Goal: Task Accomplishment & Management: Manage account settings

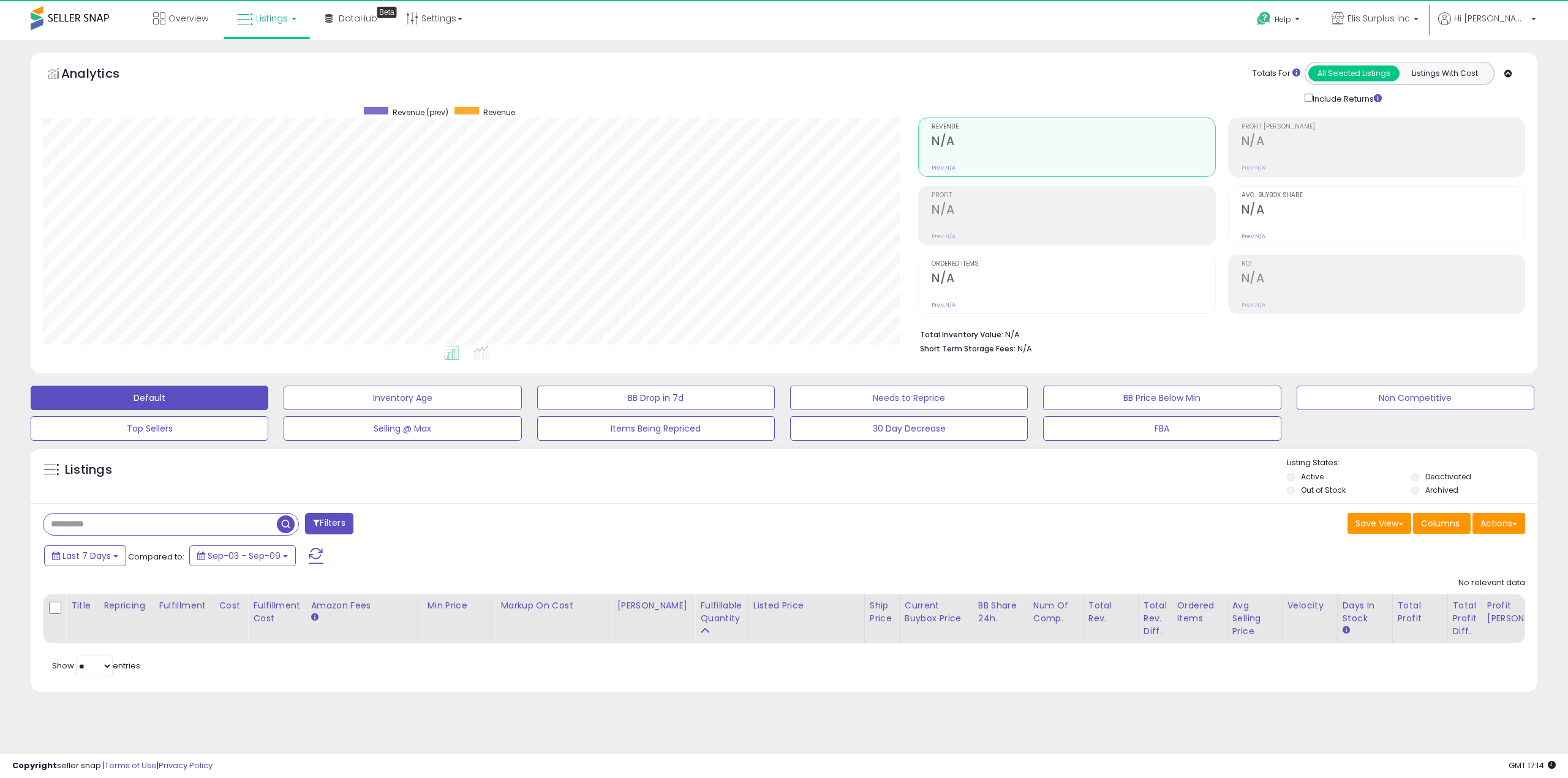
scroll to position [251, 875]
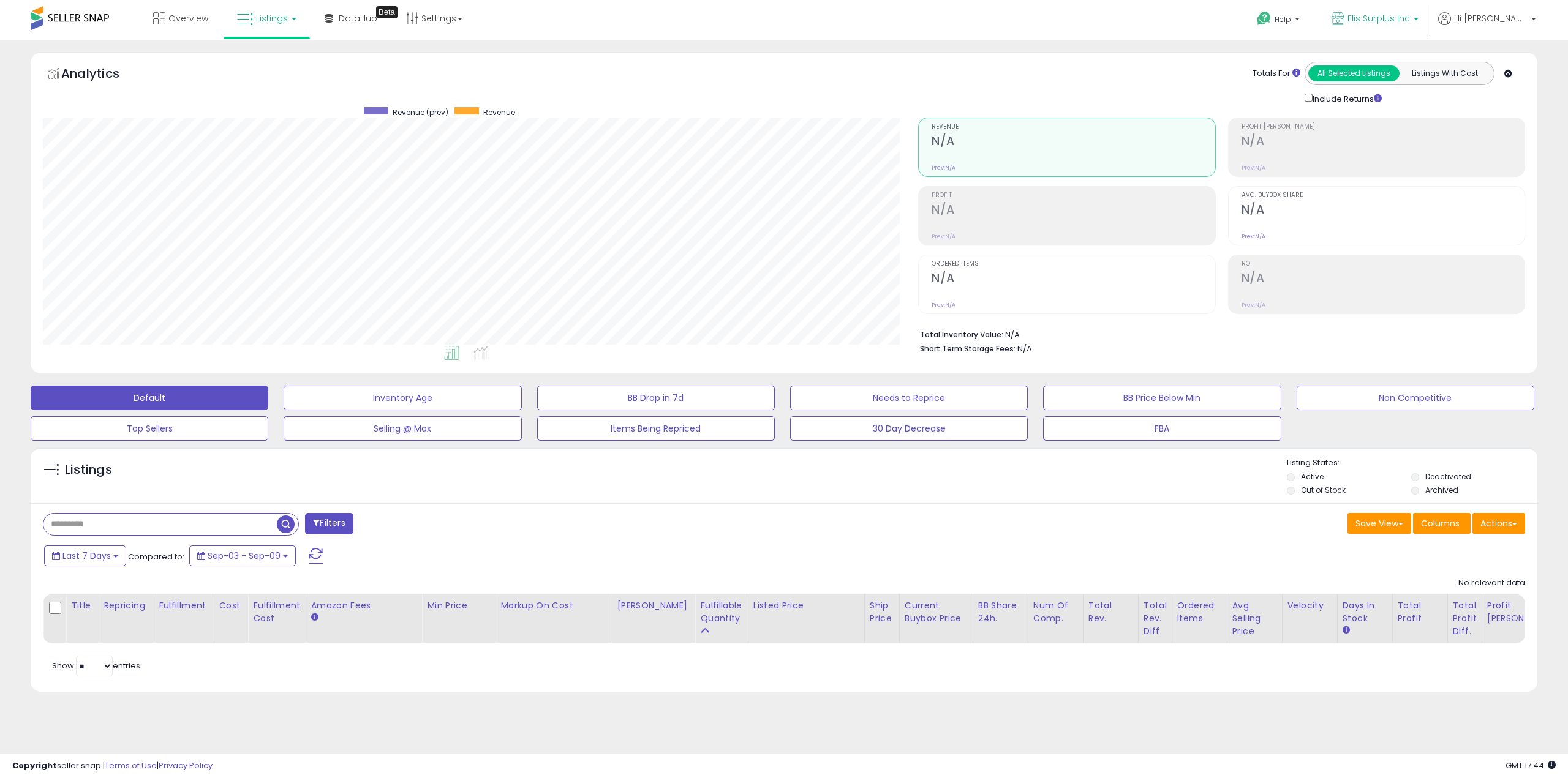
click at [1410, 22] on span "Elis Surplus Inc" at bounding box center [1379, 18] width 63 height 12
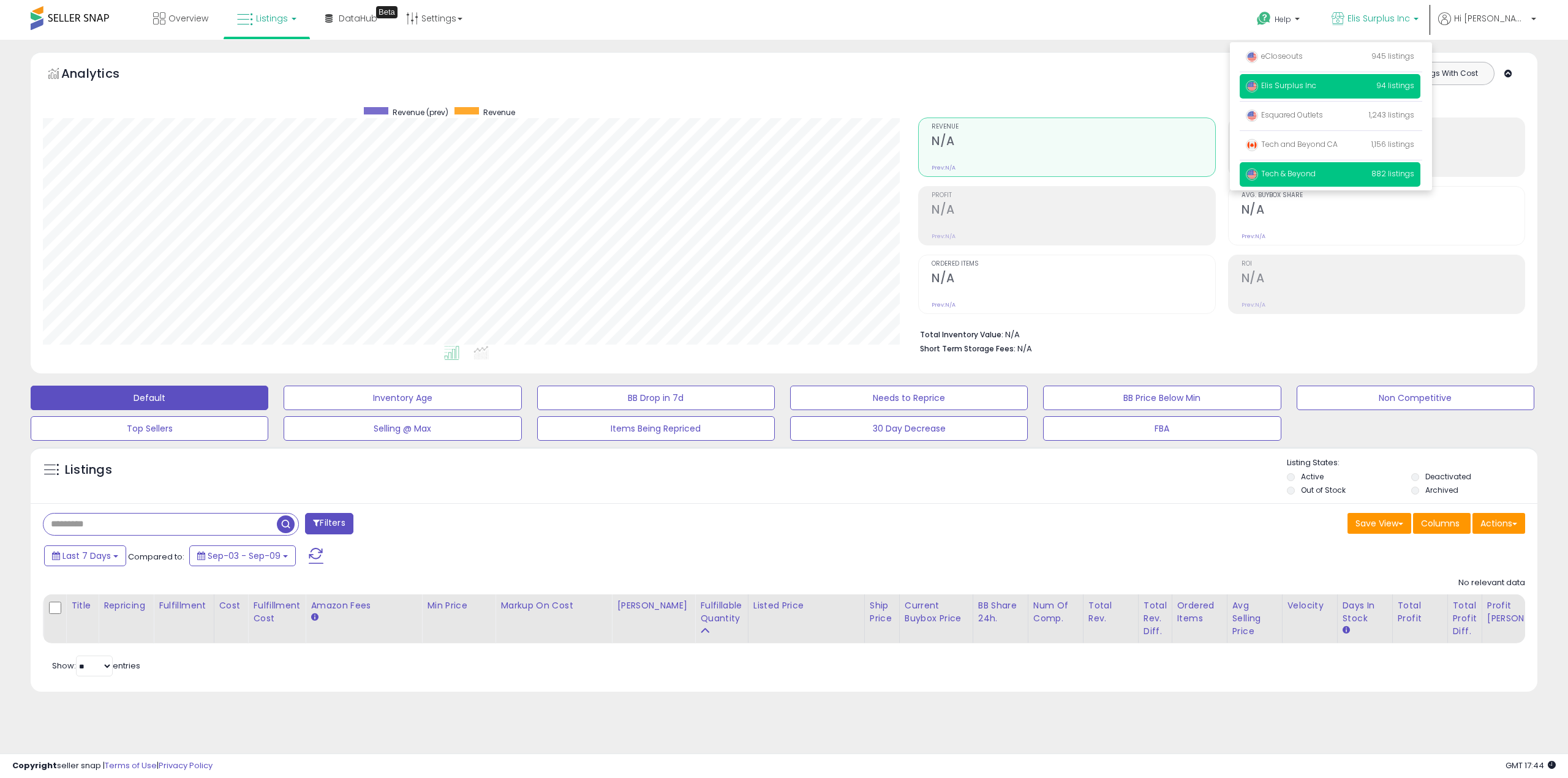
click at [1381, 174] on p "Tech & Beyond 882 listings" at bounding box center [1330, 175] width 181 height 25
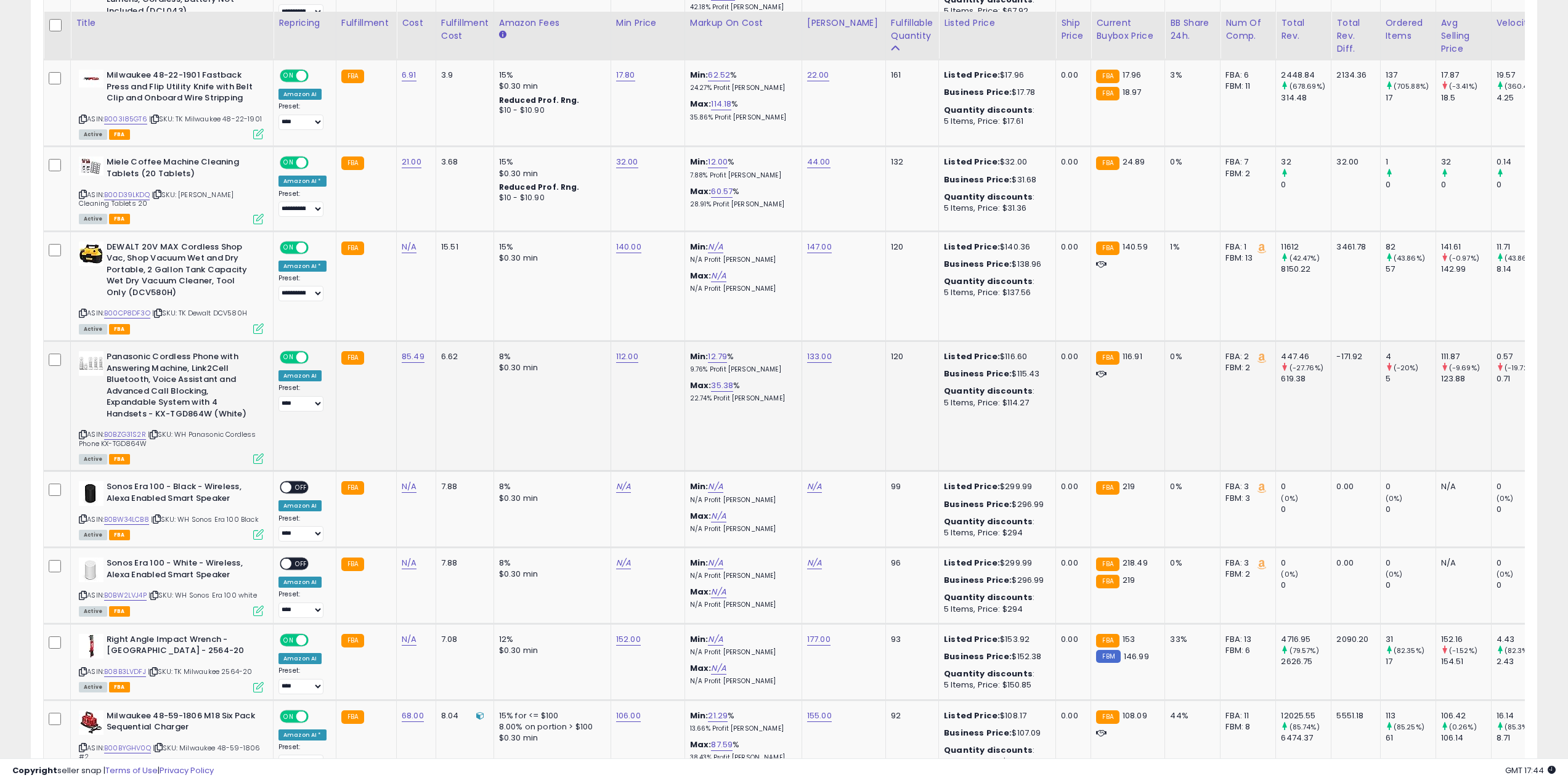
scroll to position [1417, 0]
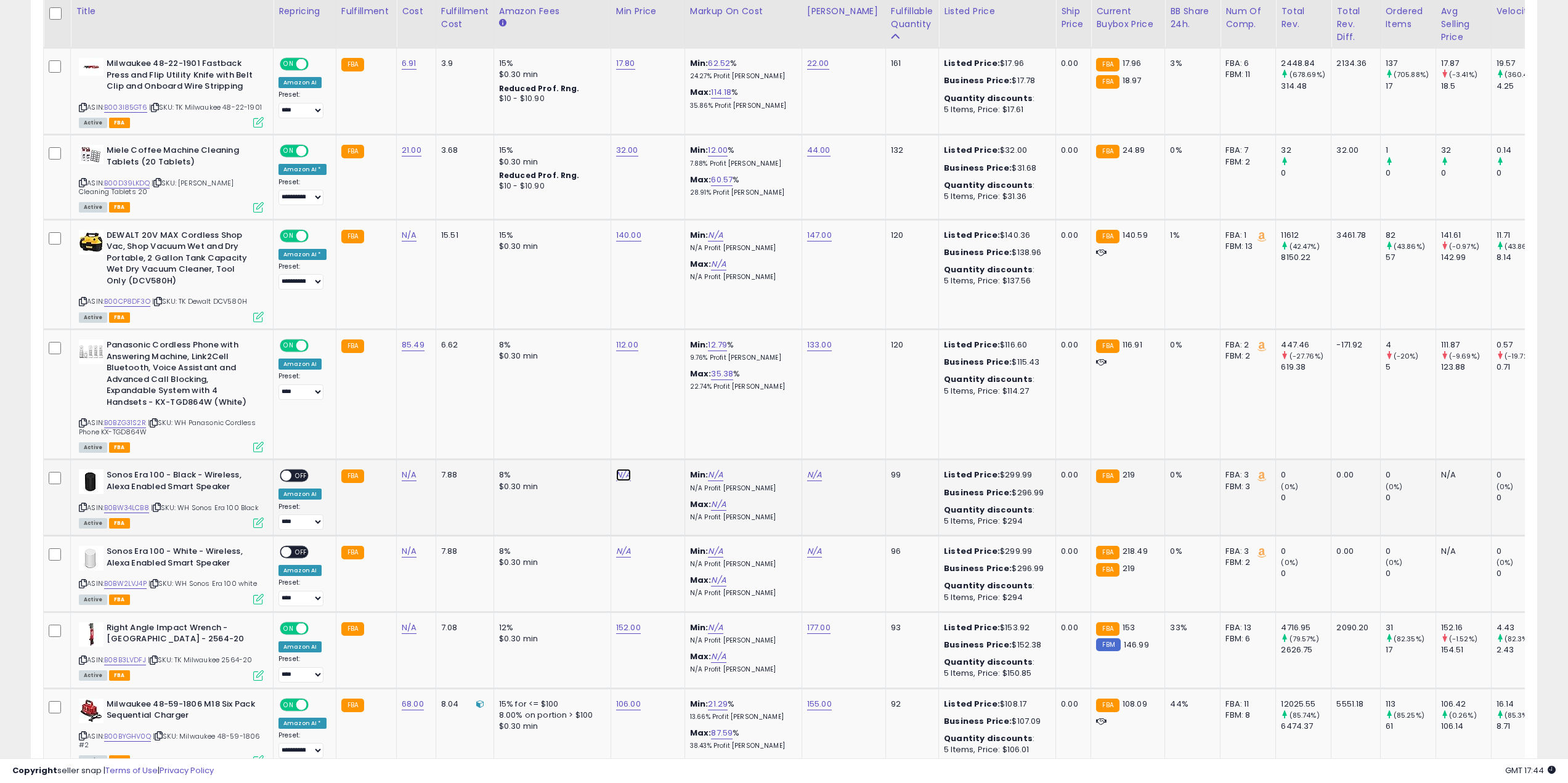
click at [617, 472] on link "N/A" at bounding box center [623, 475] width 15 height 12
click at [547, 452] on input "*" at bounding box center [585, 442] width 110 height 21
click at [141, 505] on link "B0BW34LCB8" at bounding box center [126, 508] width 45 height 10
click at [546, 441] on input "*" at bounding box center [585, 442] width 110 height 21
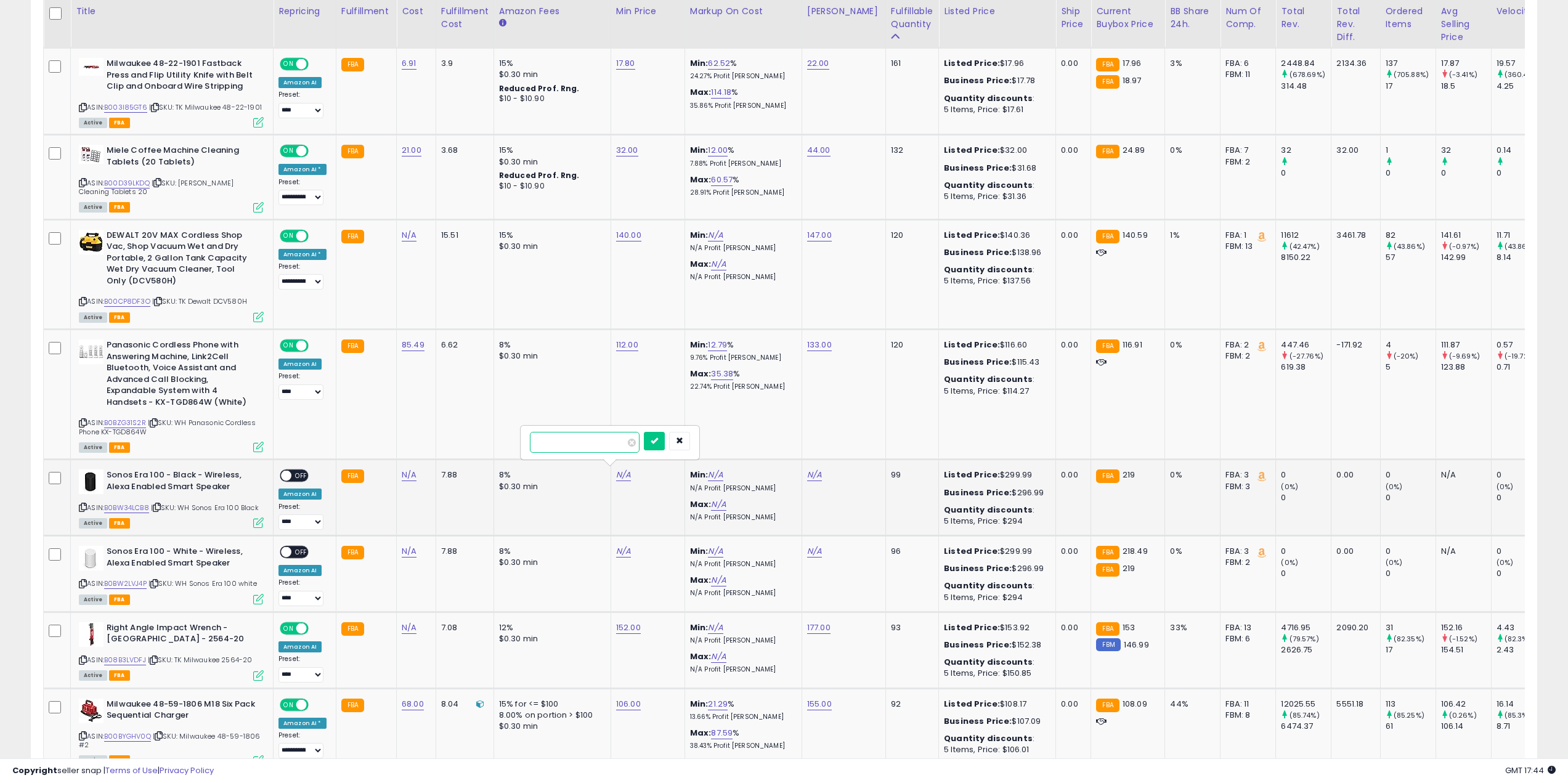
click at [546, 441] on input "*" at bounding box center [585, 442] width 110 height 21
type input "***"
click at [664, 444] on button "submit" at bounding box center [654, 441] width 21 height 18
click at [817, 470] on link "N/A" at bounding box center [814, 475] width 15 height 12
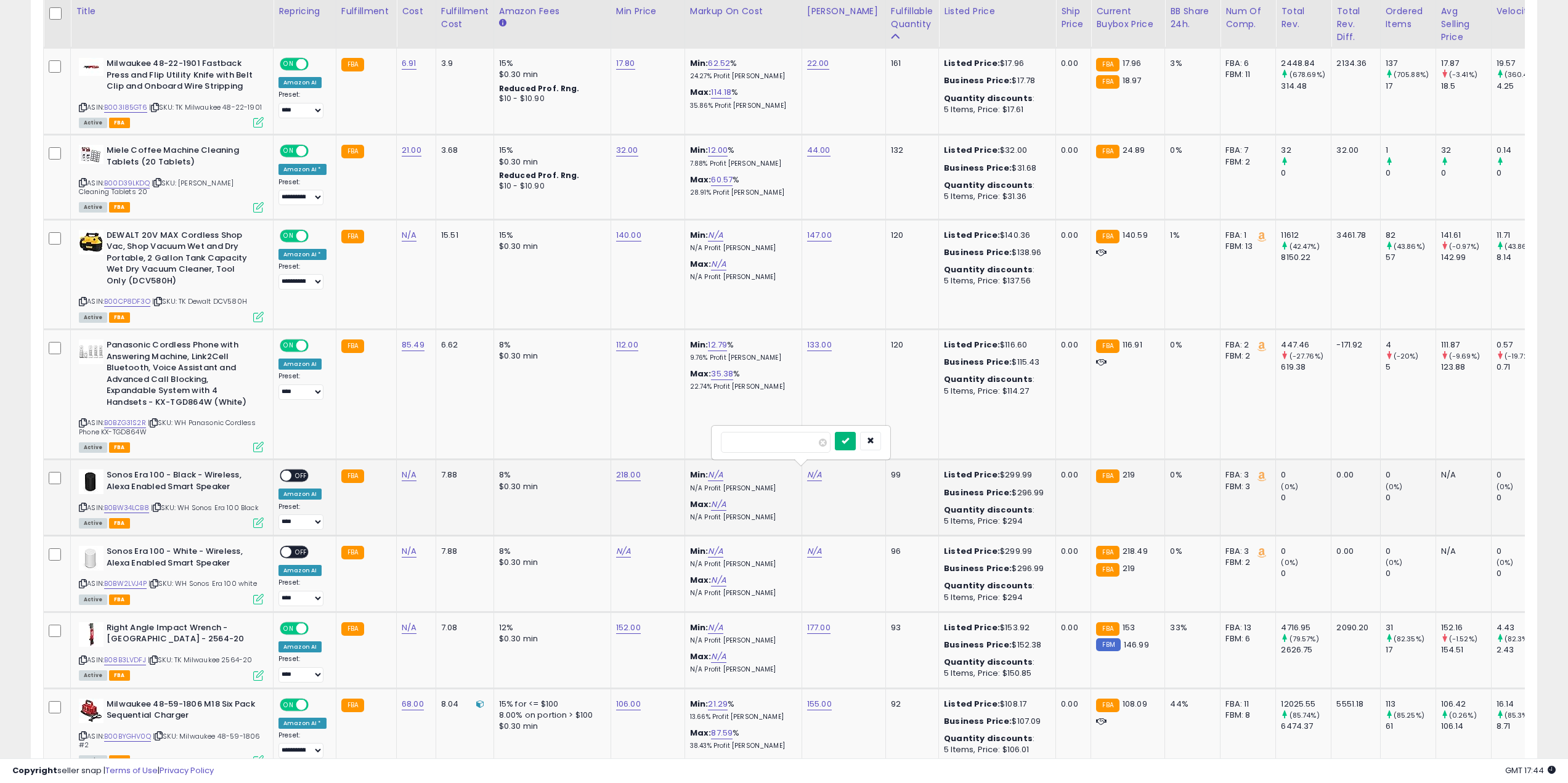
type input "***"
click at [849, 443] on icon "submit" at bounding box center [845, 441] width 7 height 7
click at [815, 553] on link "N/A" at bounding box center [814, 552] width 15 height 12
type input "***"
click at [849, 517] on icon "submit" at bounding box center [845, 517] width 7 height 7
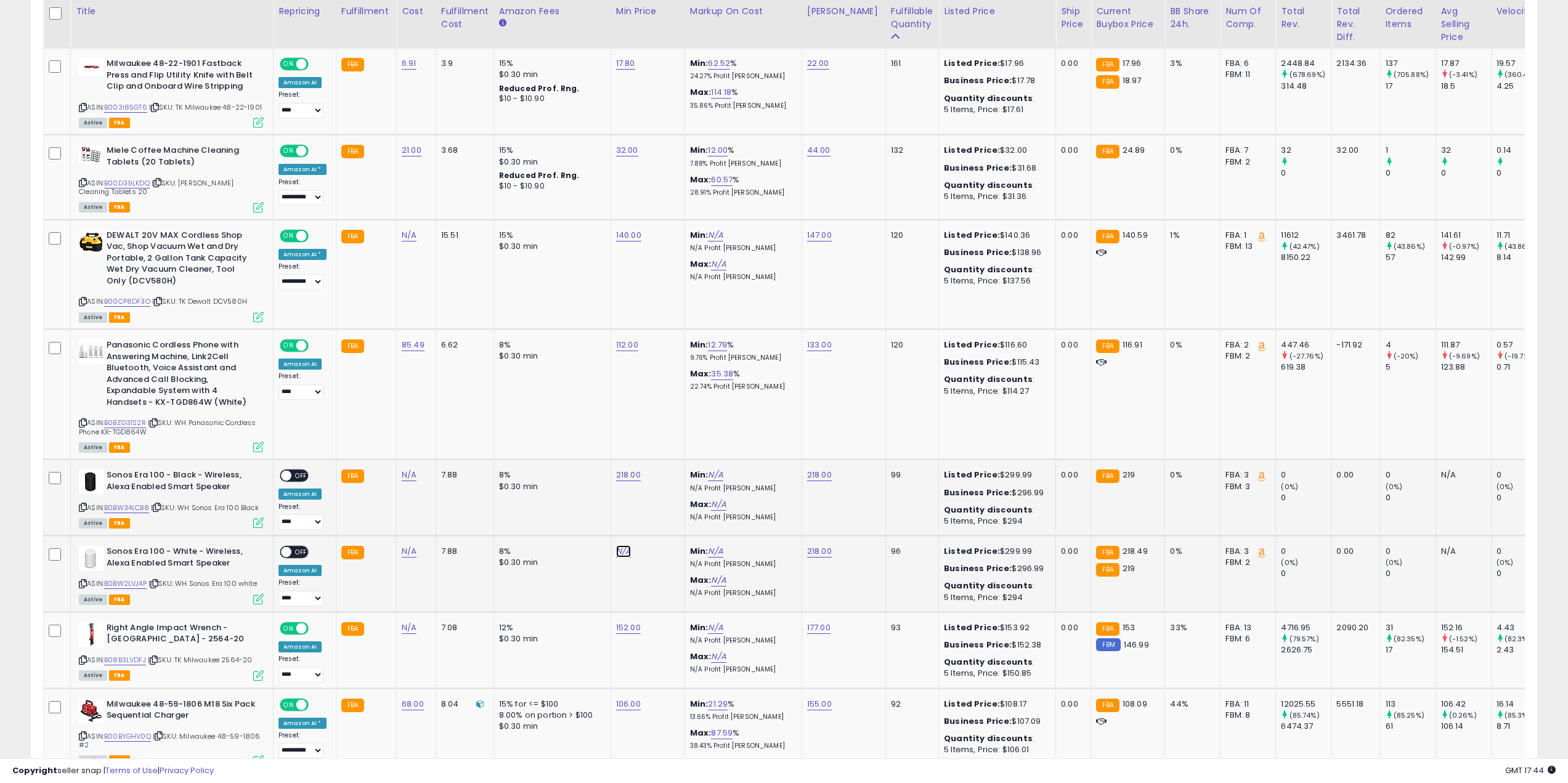
click at [625, 553] on link "N/A" at bounding box center [623, 552] width 15 height 12
type input "***"
click at [665, 516] on button "submit" at bounding box center [654, 517] width 21 height 18
click at [299, 476] on span "OFF" at bounding box center [301, 476] width 20 height 10
click at [297, 546] on div "ON OFF" at bounding box center [294, 552] width 29 height 13
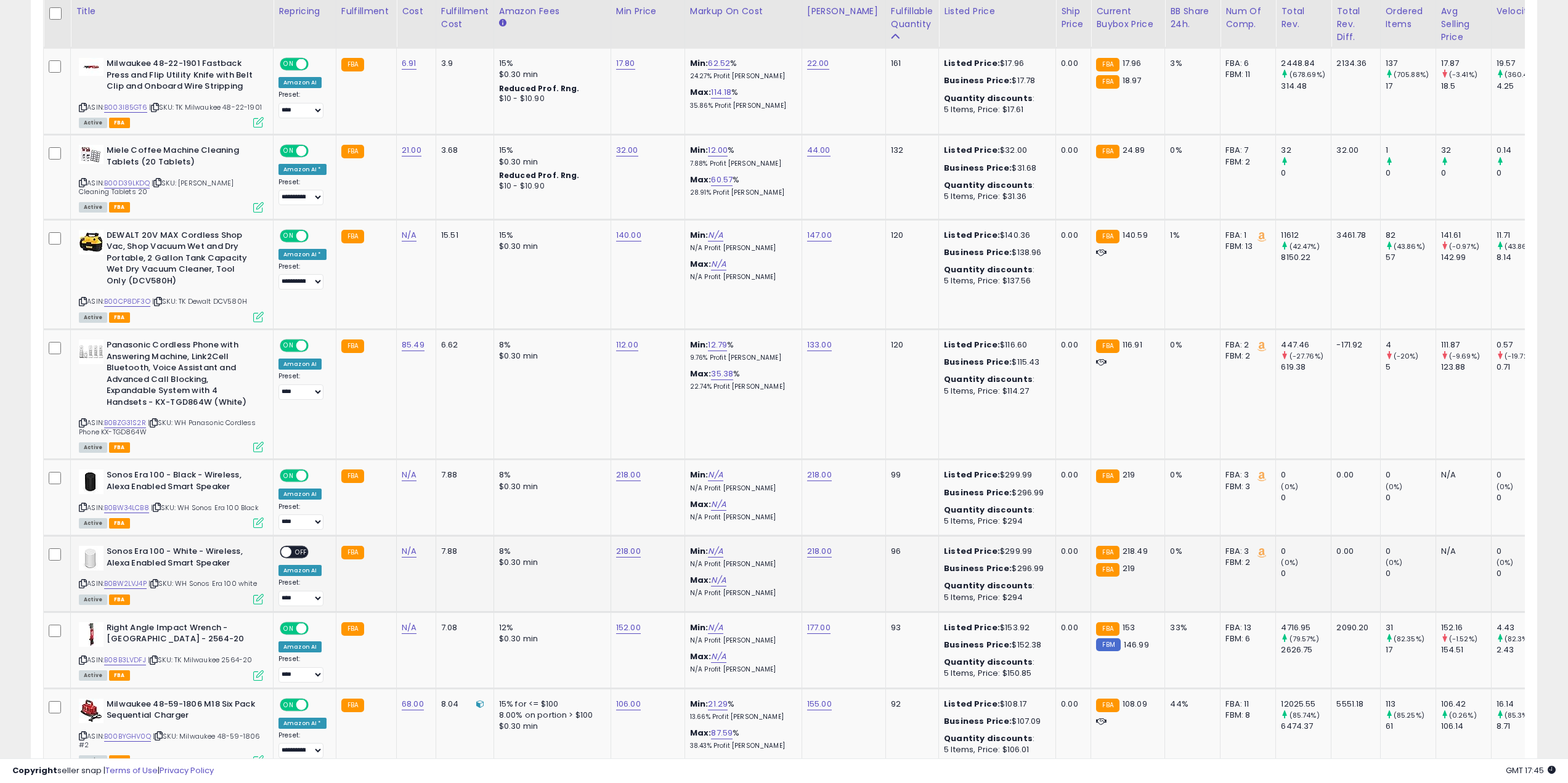
click at [298, 550] on span "OFF" at bounding box center [301, 552] width 20 height 10
